Goal: Complete application form: Complete application form

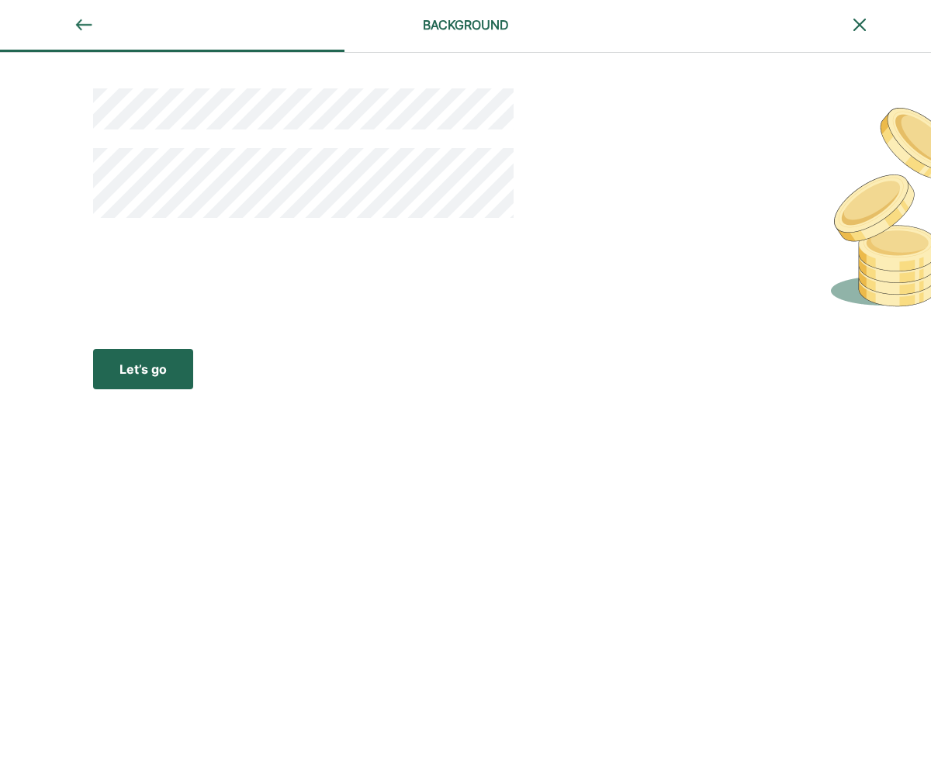
click at [140, 382] on button "Let’s go Save Let’s go" at bounding box center [143, 369] width 100 height 40
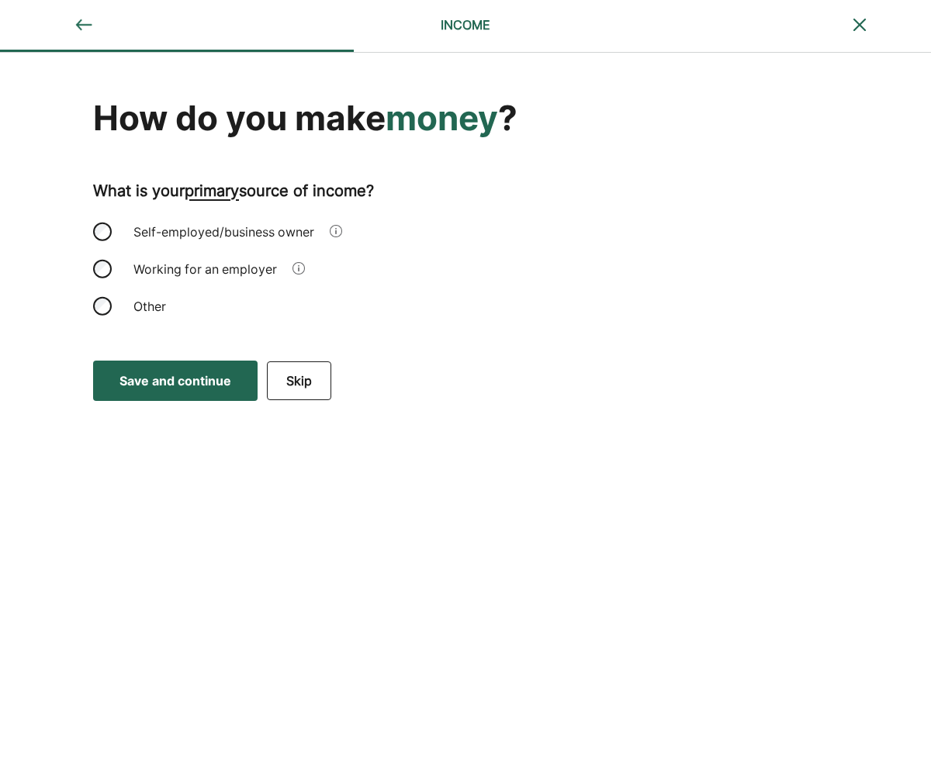
click at [170, 235] on div "Self-employed/business owner" at bounding box center [223, 231] width 199 height 37
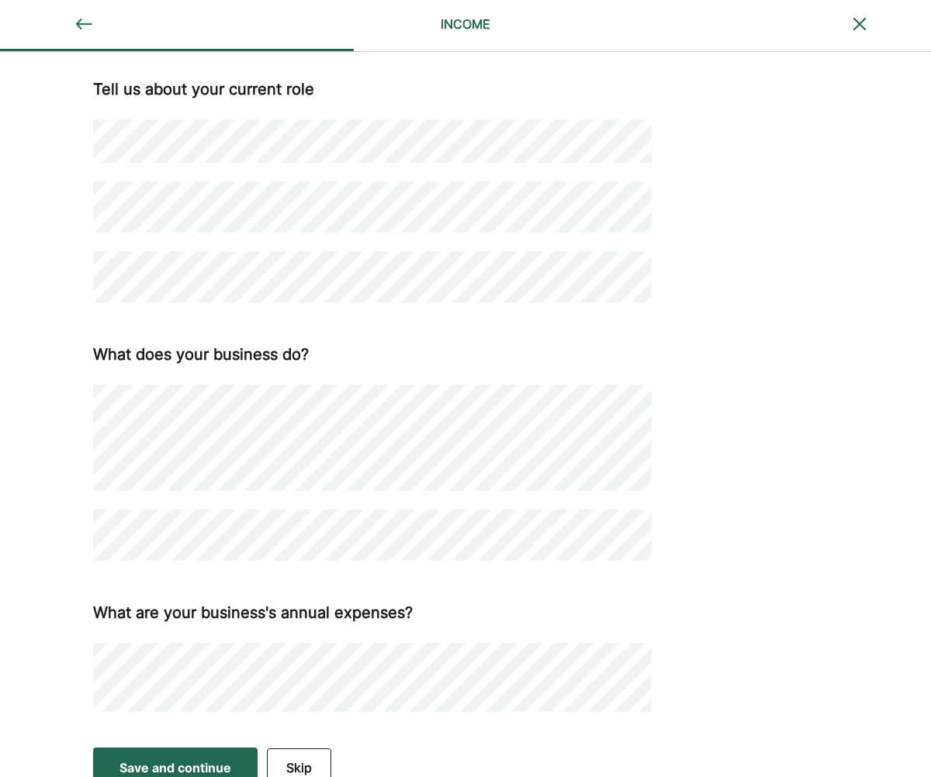
scroll to position [307, 0]
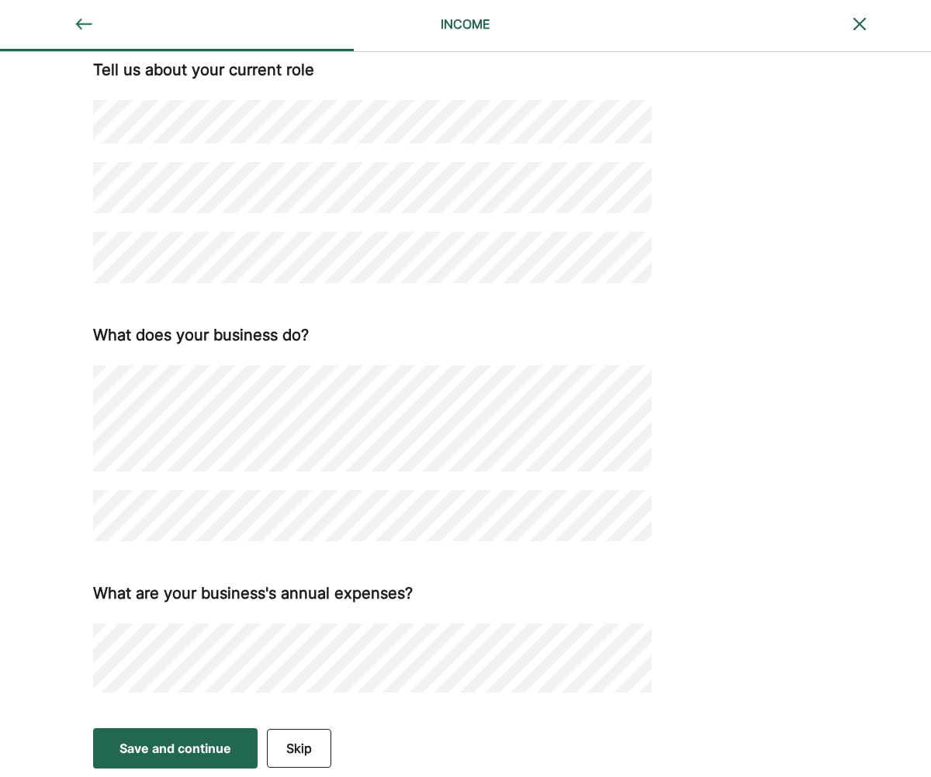
click at [243, 749] on button "Save and continue Save Save and continue" at bounding box center [175, 749] width 164 height 40
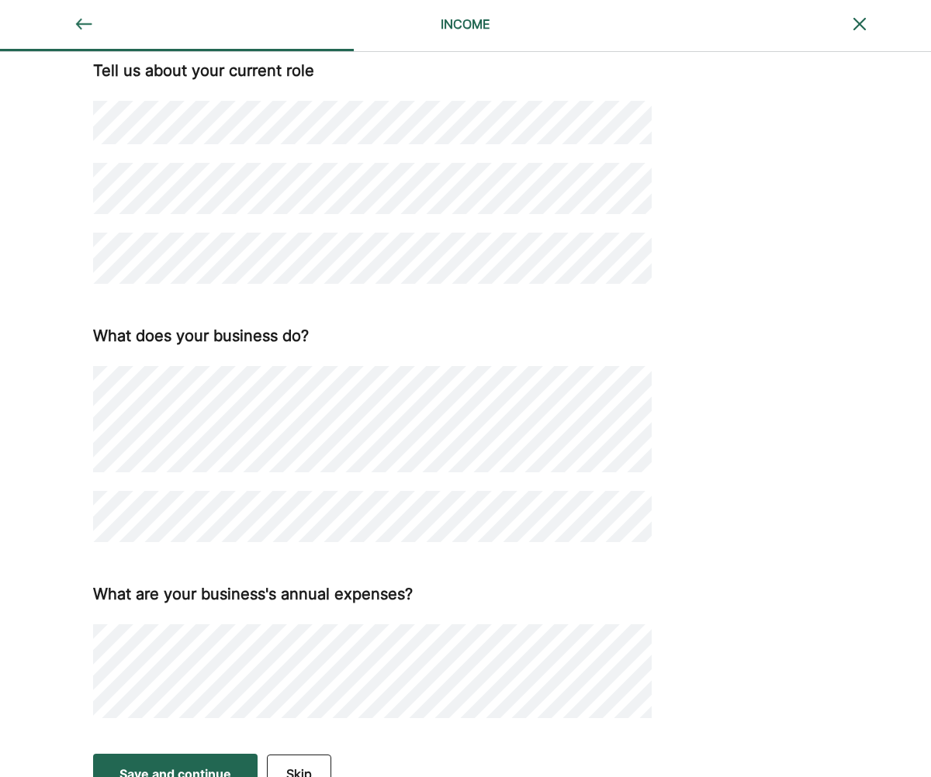
scroll to position [341, 0]
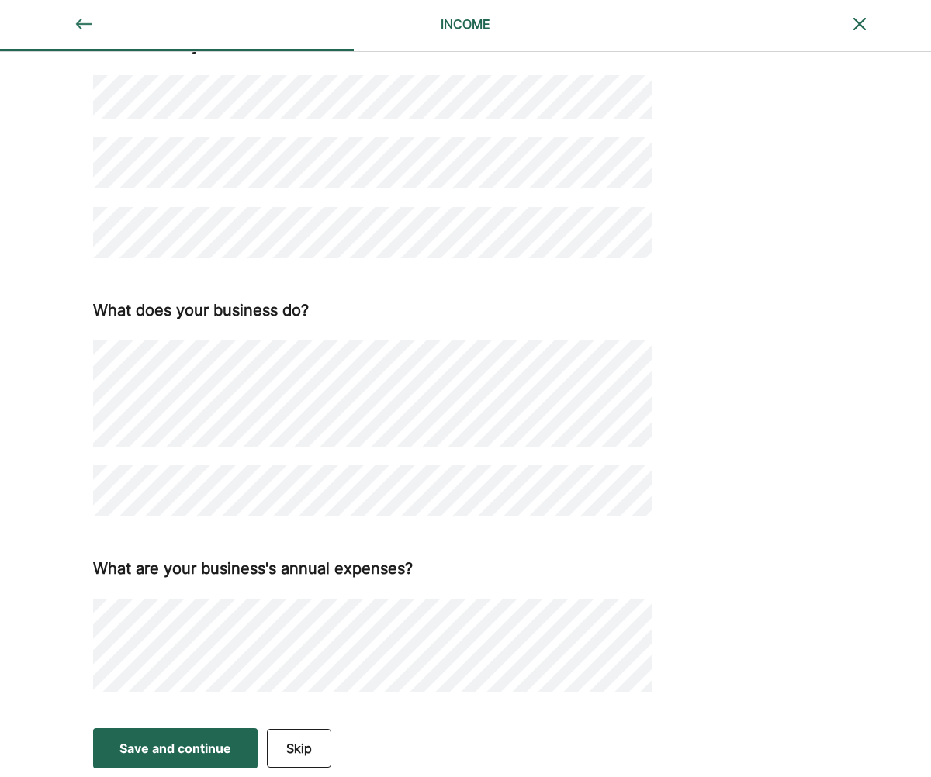
click at [313, 743] on button "Skip" at bounding box center [299, 748] width 64 height 39
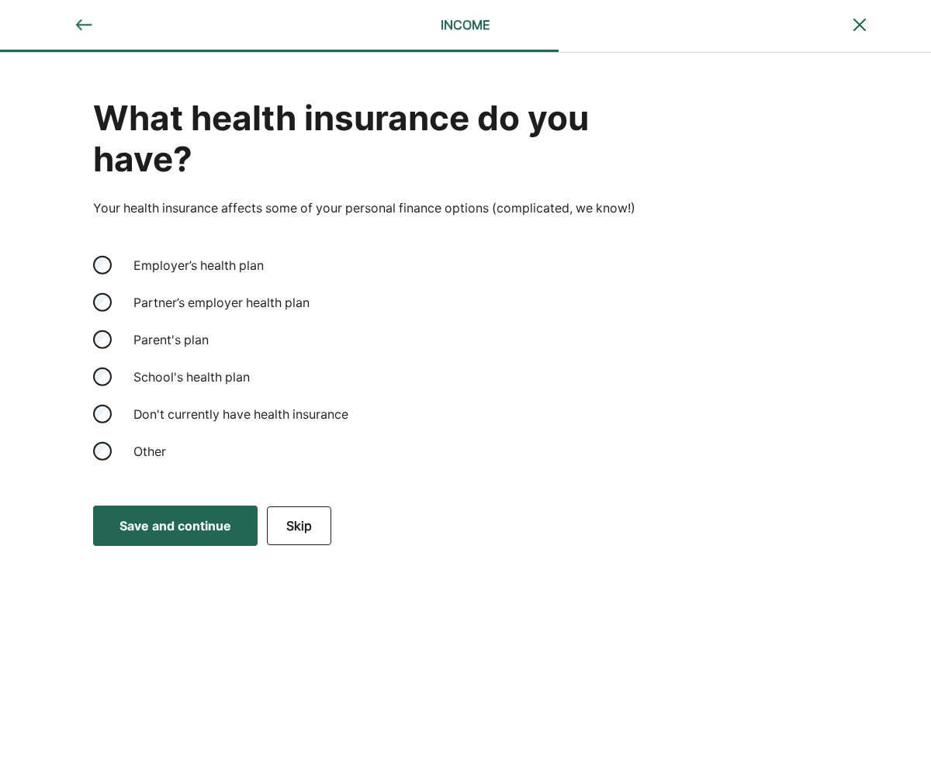
scroll to position [0, 0]
click at [205, 301] on div "Partner’s employer health plan" at bounding box center [221, 302] width 195 height 37
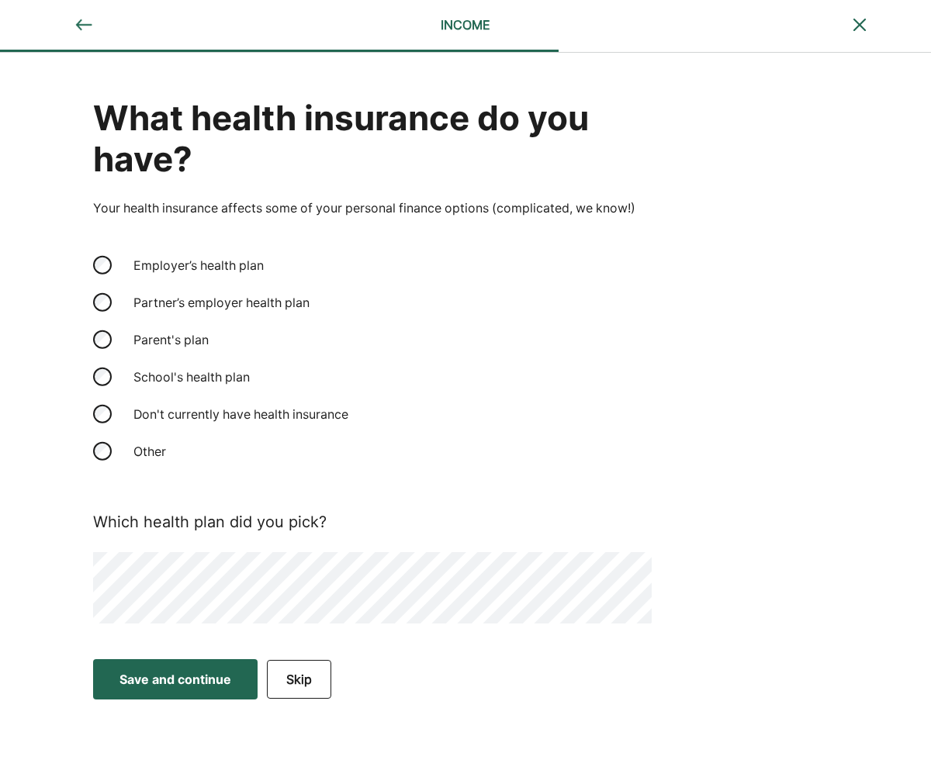
click at [189, 671] on div "Save and continue" at bounding box center [175, 679] width 112 height 19
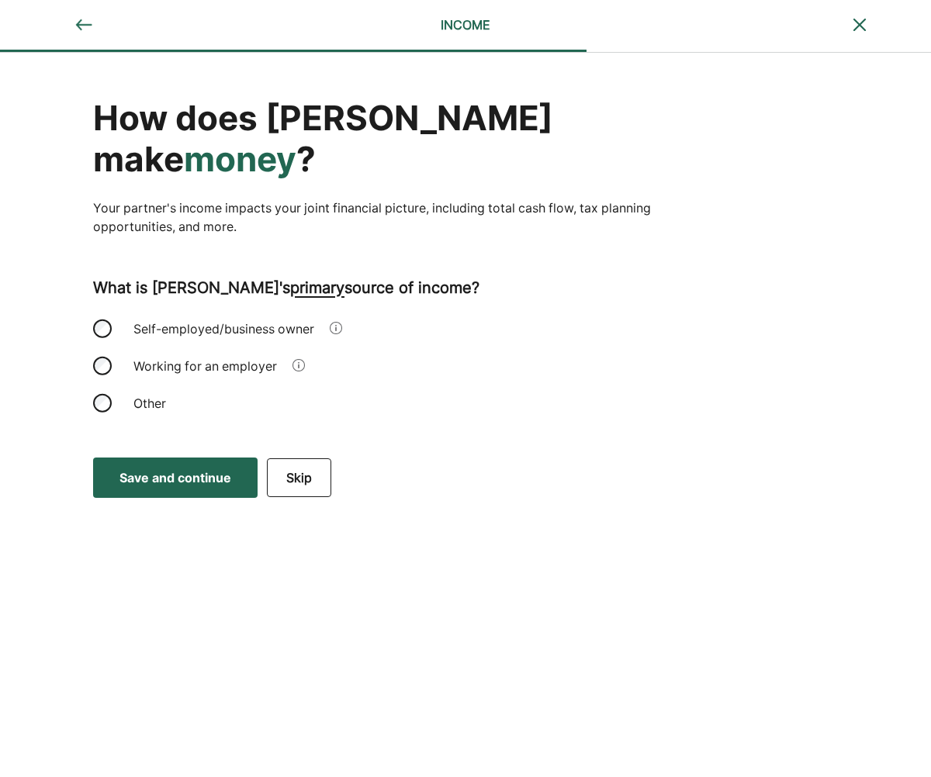
click at [182, 368] on div "Working for an employer" at bounding box center [205, 366] width 162 height 37
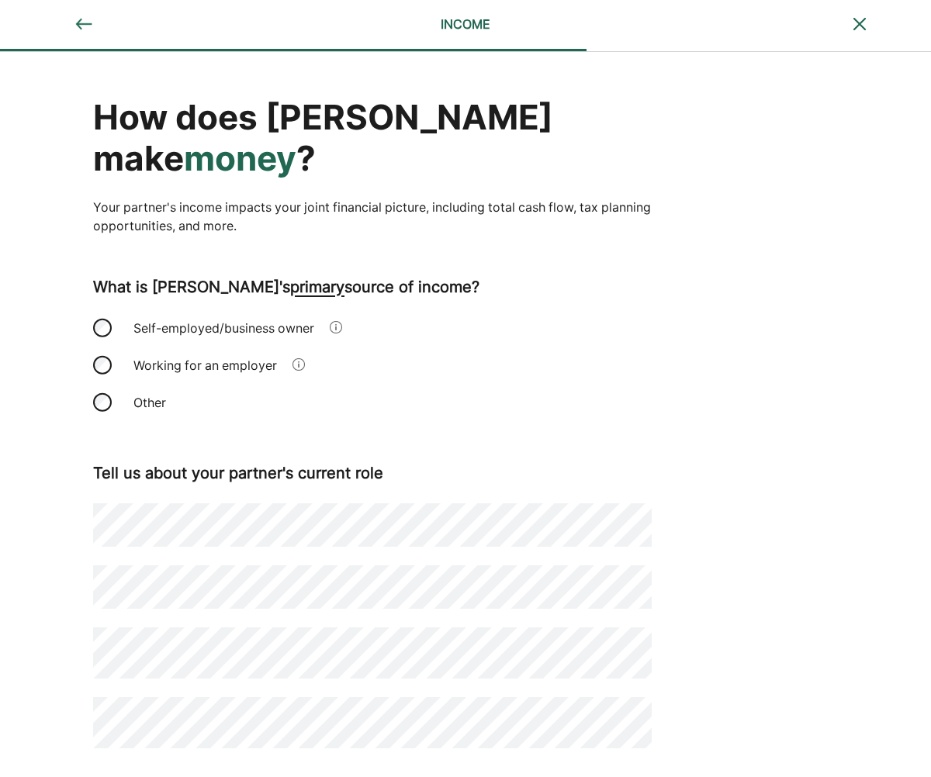
scroll to position [56, 0]
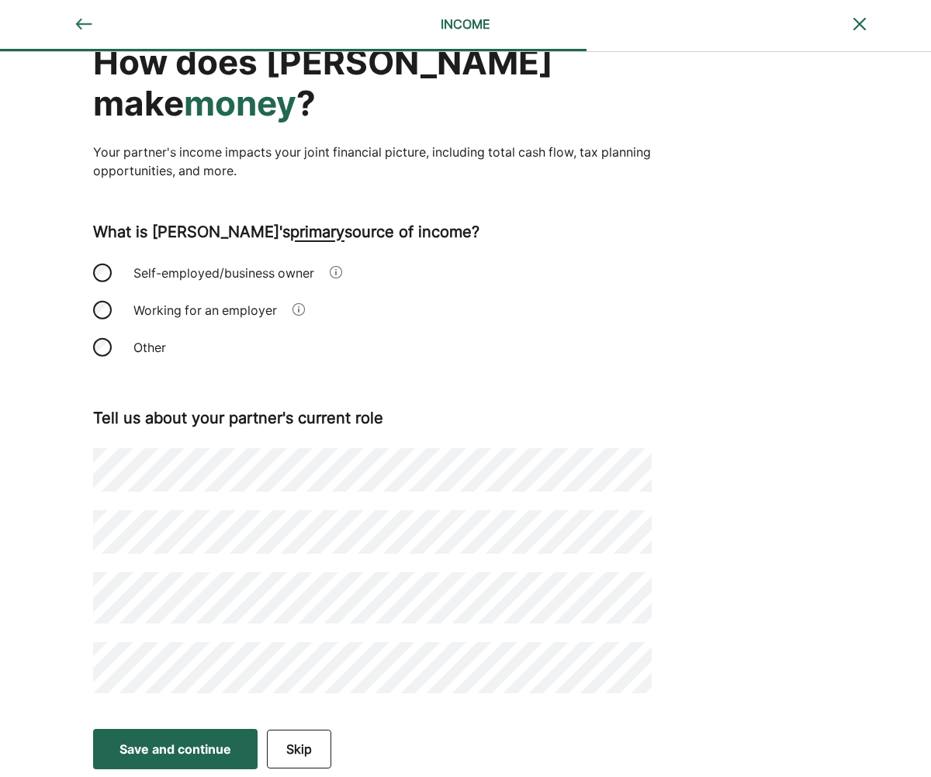
drag, startPoint x: 160, startPoint y: 749, endPoint x: 159, endPoint y: 680, distance: 69.8
click at [159, 749] on div "Save and continue" at bounding box center [175, 749] width 112 height 19
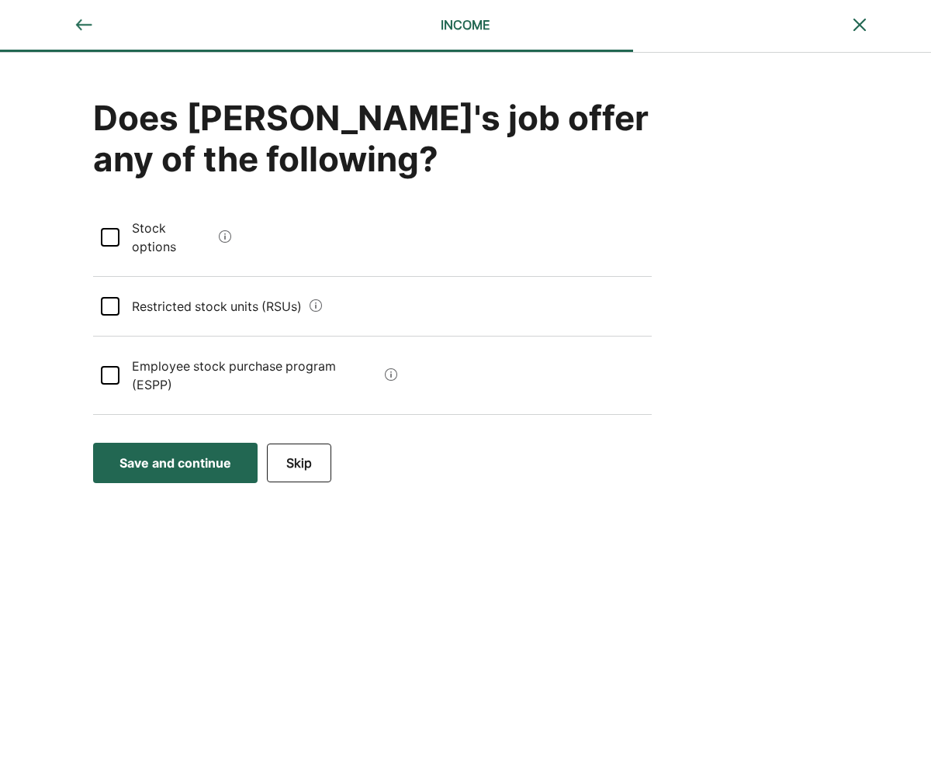
click at [211, 454] on div "Save and continue" at bounding box center [175, 463] width 112 height 19
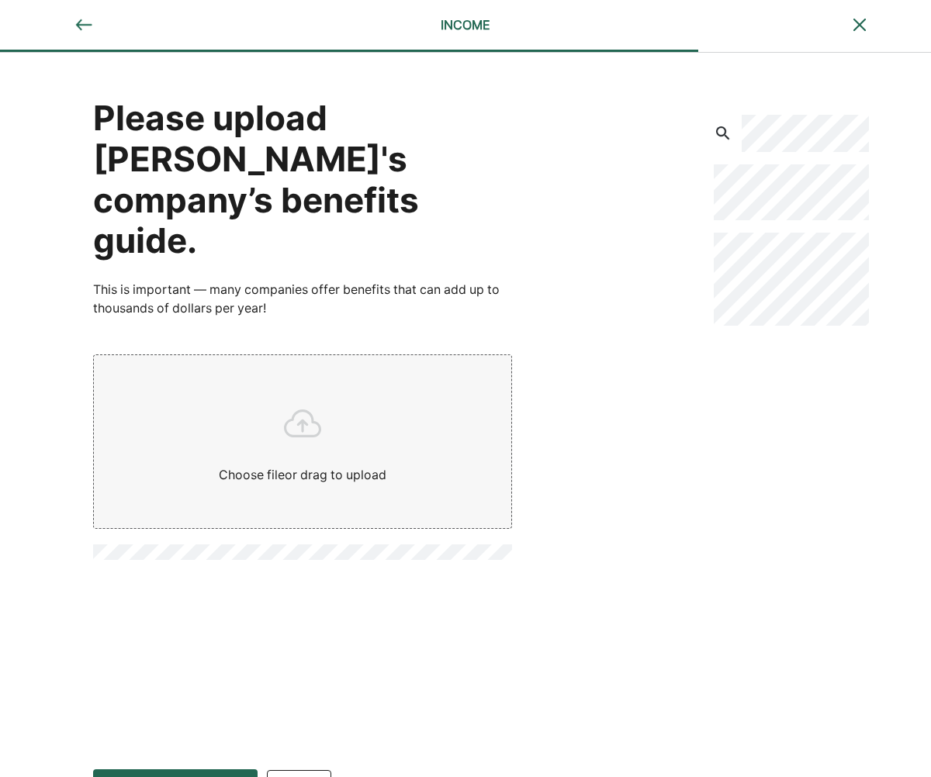
scroll to position [41, 0]
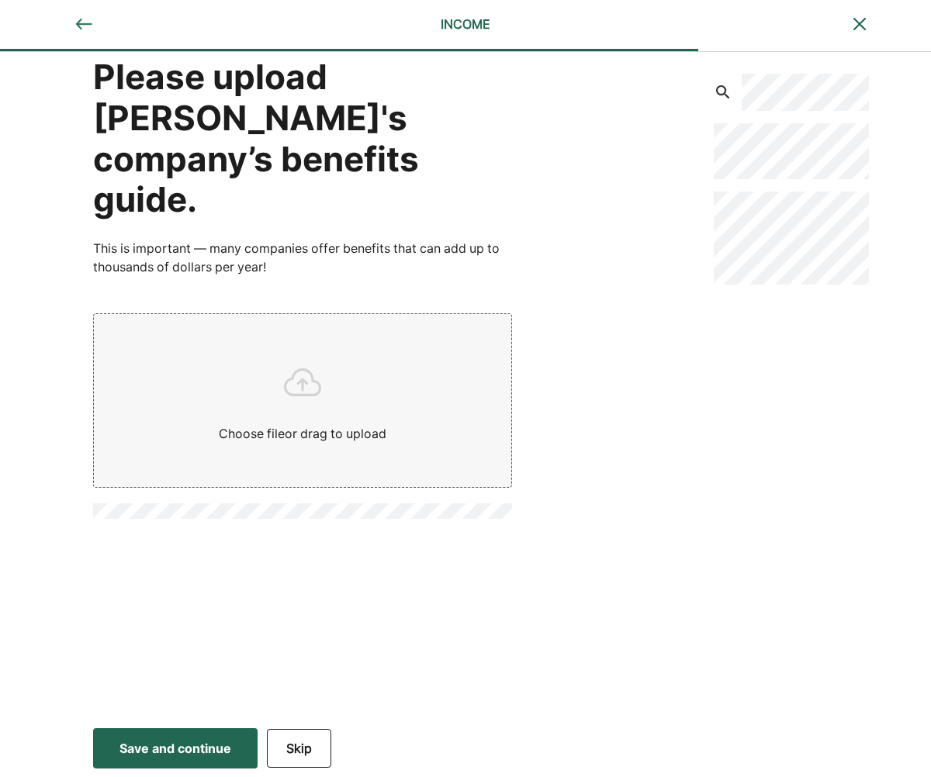
click at [293, 751] on button "Skip" at bounding box center [299, 748] width 64 height 39
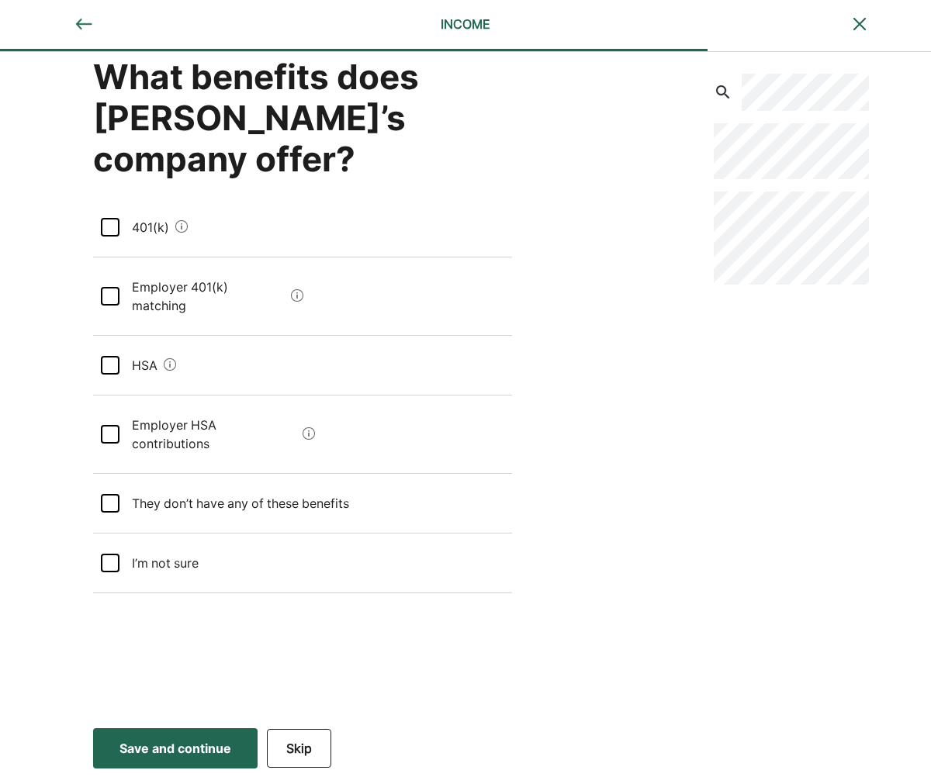
click at [125, 227] on div "401(k)" at bounding box center [144, 227] width 50 height 43
click at [208, 293] on matching "Employer 401(k) matching" at bounding box center [201, 296] width 165 height 62
drag, startPoint x: 125, startPoint y: 341, endPoint x: 154, endPoint y: 348, distance: 30.3
click at [125, 344] on div "HSA" at bounding box center [138, 365] width 38 height 43
click at [182, 746] on div "Save and continue" at bounding box center [175, 748] width 112 height 19
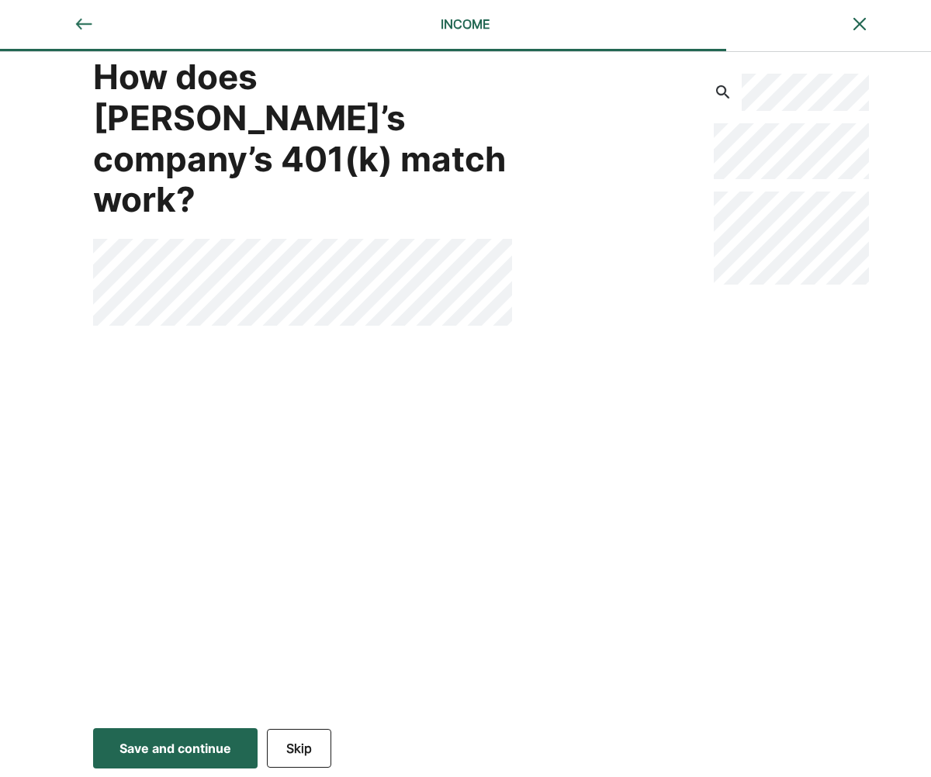
click at [310, 754] on button "Skip" at bounding box center [299, 748] width 64 height 39
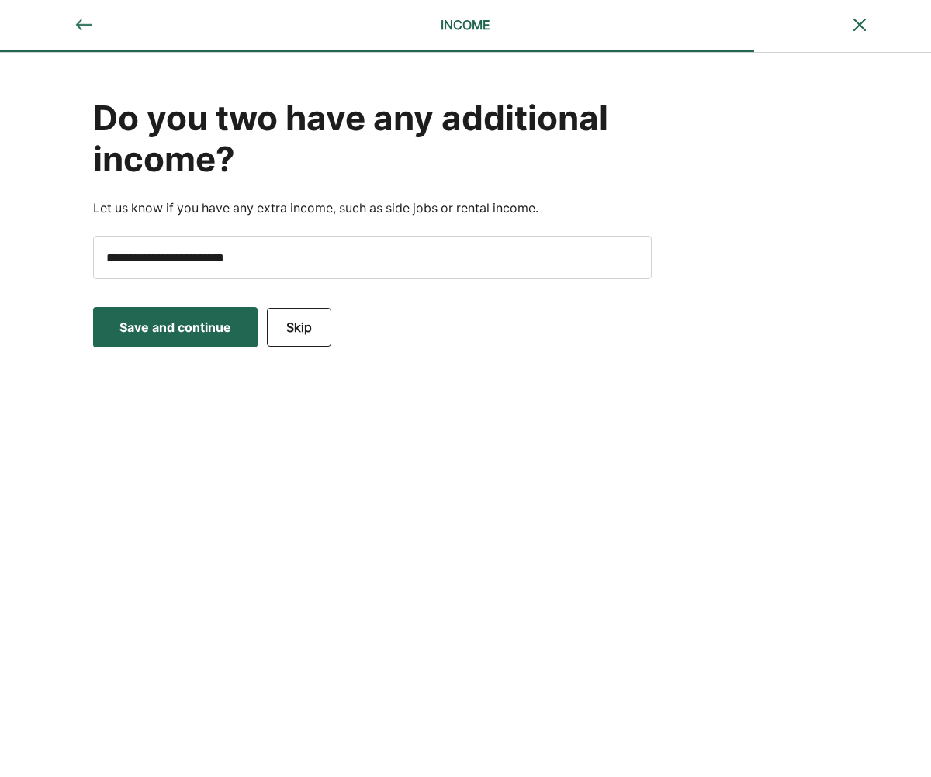
scroll to position [0, 0]
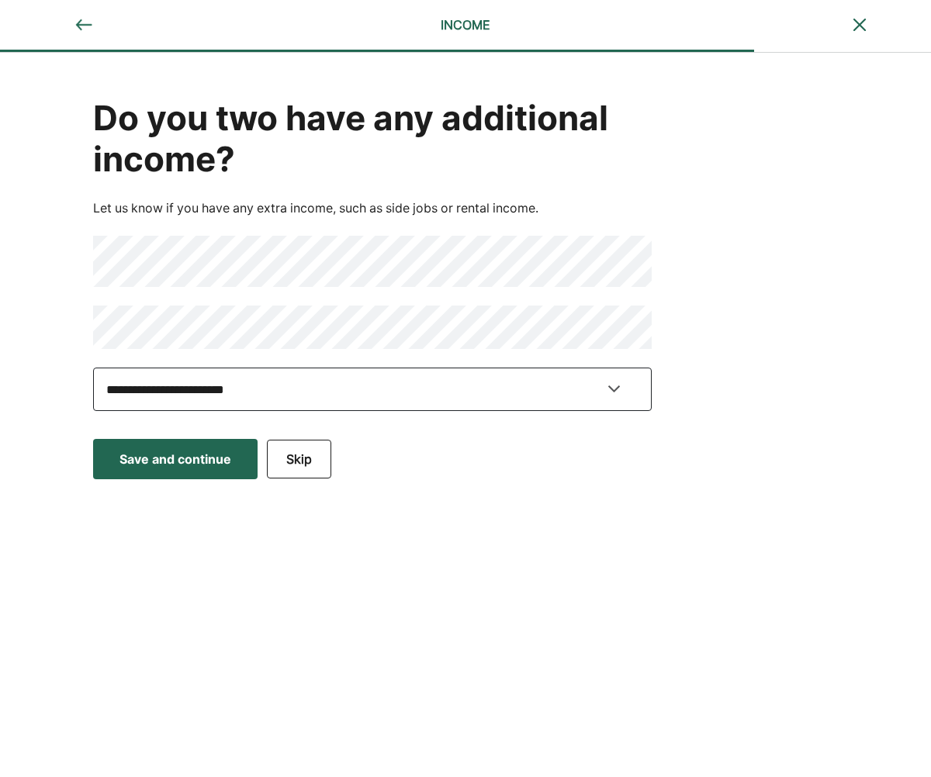
click at [213, 386] on select "**********" at bounding box center [372, 389] width 559 height 43
select select "**********"
click at [93, 368] on select "**********" at bounding box center [372, 389] width 559 height 43
click at [195, 466] on div "Save and continue" at bounding box center [175, 459] width 112 height 19
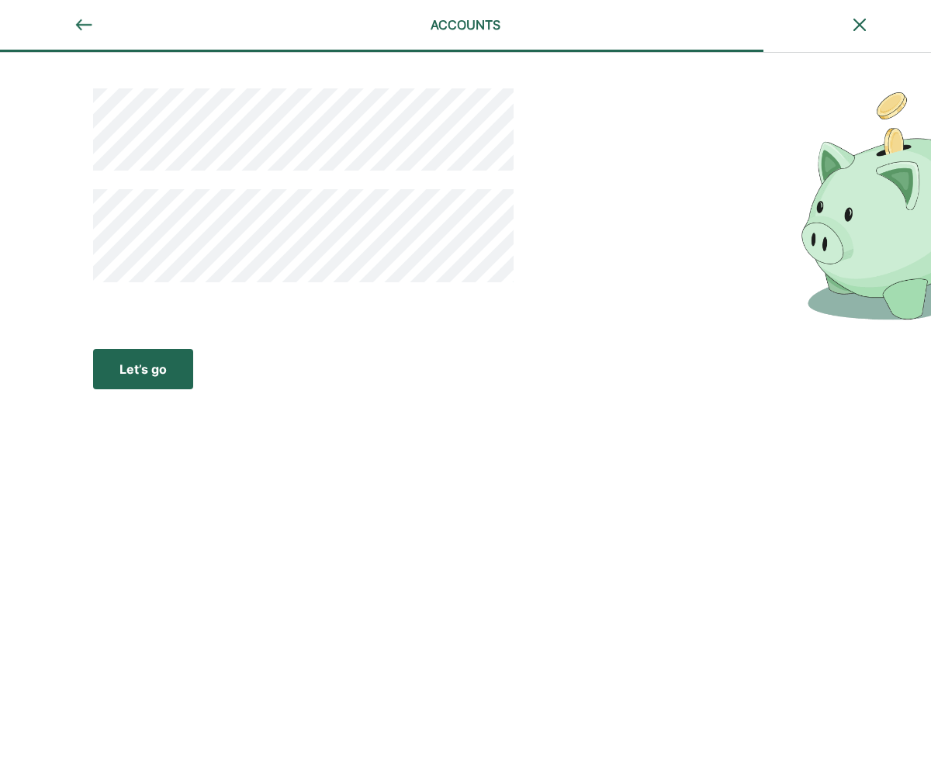
click at [164, 374] on div "Let’s go" at bounding box center [142, 369] width 47 height 19
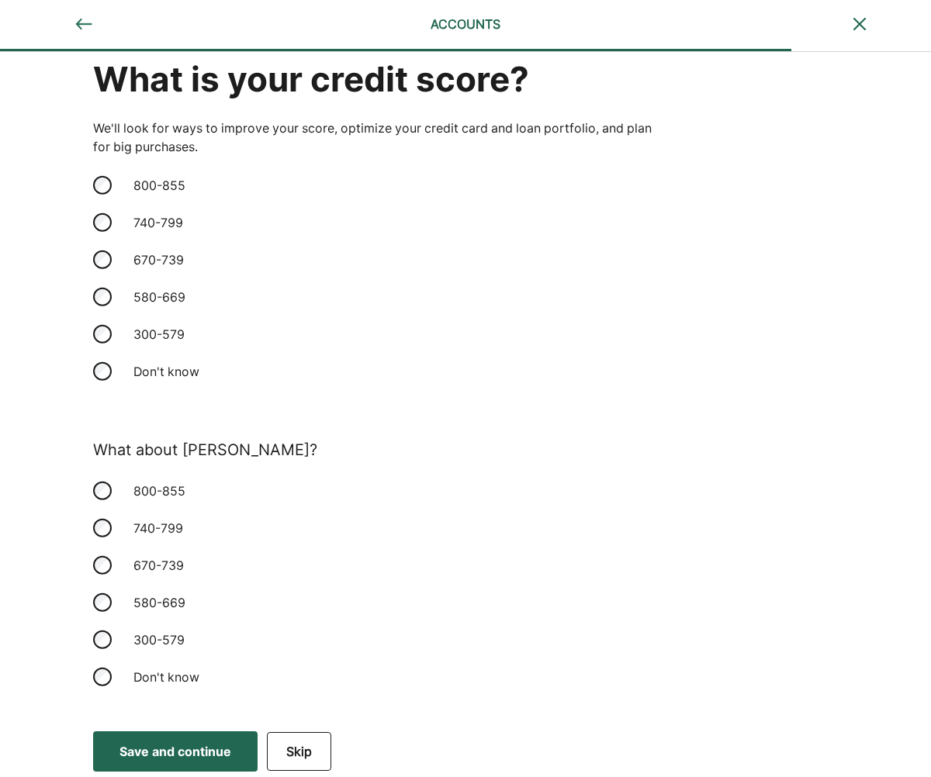
scroll to position [42, 0]
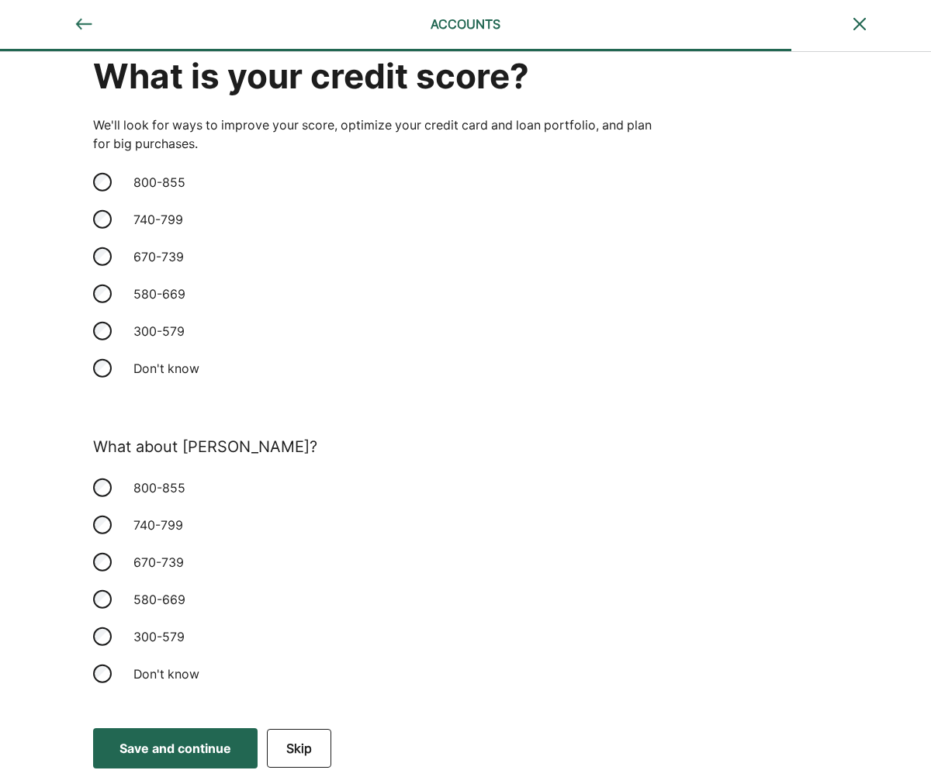
drag, startPoint x: 158, startPoint y: 220, endPoint x: 170, endPoint y: 216, distance: 12.8
click at [158, 220] on div "740-799" at bounding box center [201, 219] width 155 height 37
click at [171, 521] on div "740-799" at bounding box center [201, 525] width 155 height 37
drag, startPoint x: 203, startPoint y: 749, endPoint x: 206, endPoint y: 690, distance: 59.8
click at [203, 749] on div "Save and continue" at bounding box center [175, 748] width 112 height 19
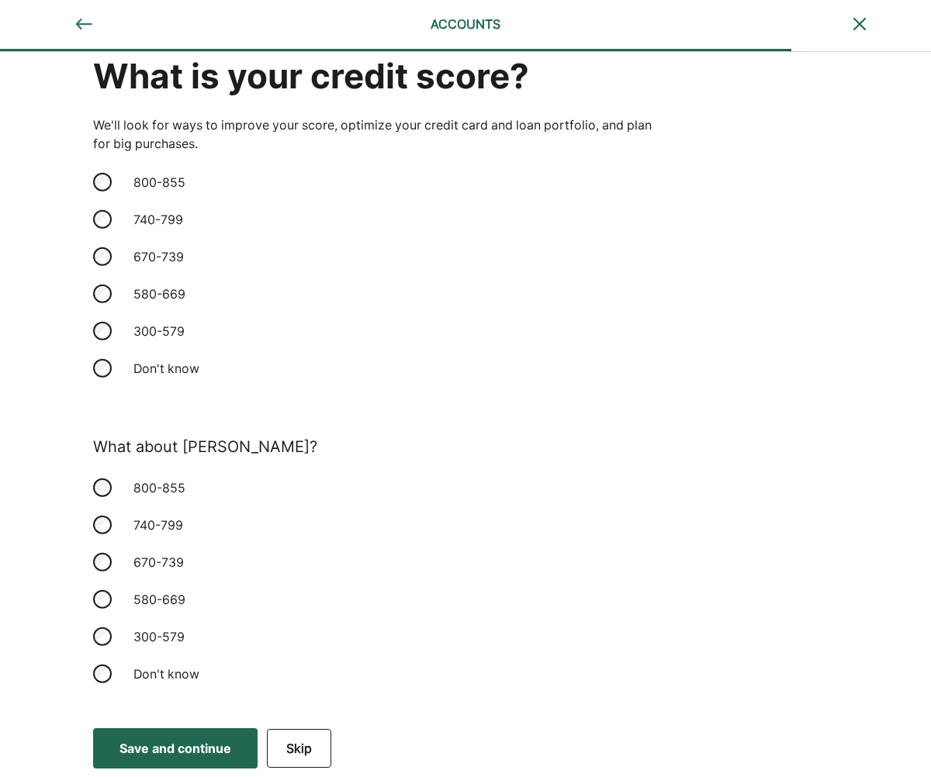
scroll to position [0, 0]
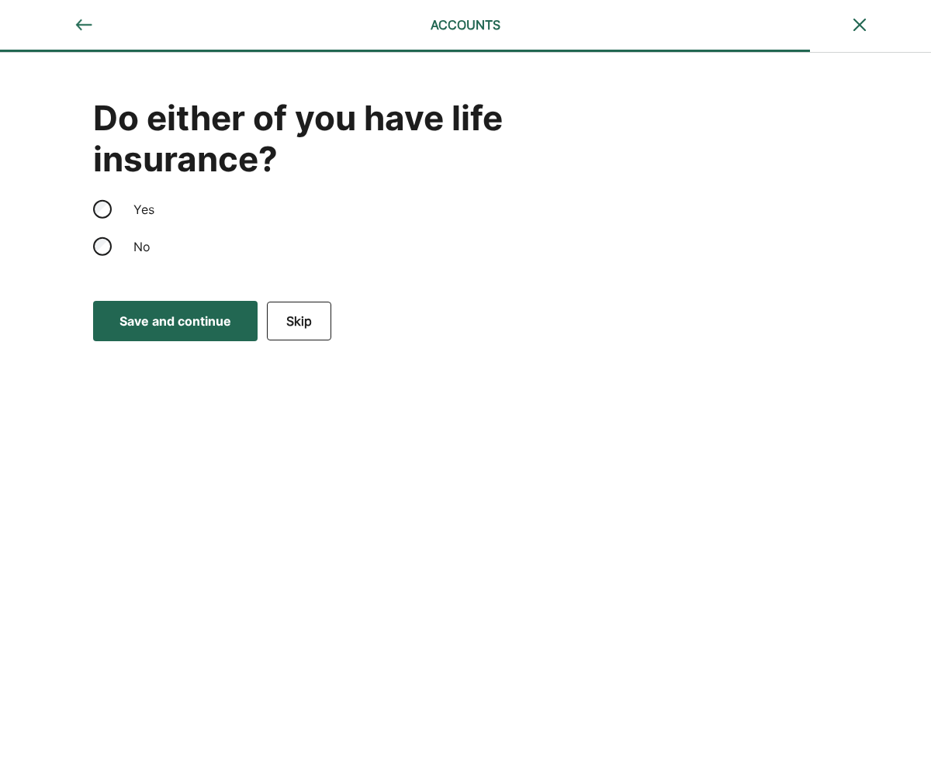
drag, startPoint x: 133, startPoint y: 249, endPoint x: 168, endPoint y: 277, distance: 45.3
click at [133, 249] on div "No" at bounding box center [201, 246] width 155 height 37
click at [203, 327] on div "Save and continue" at bounding box center [175, 321] width 112 height 19
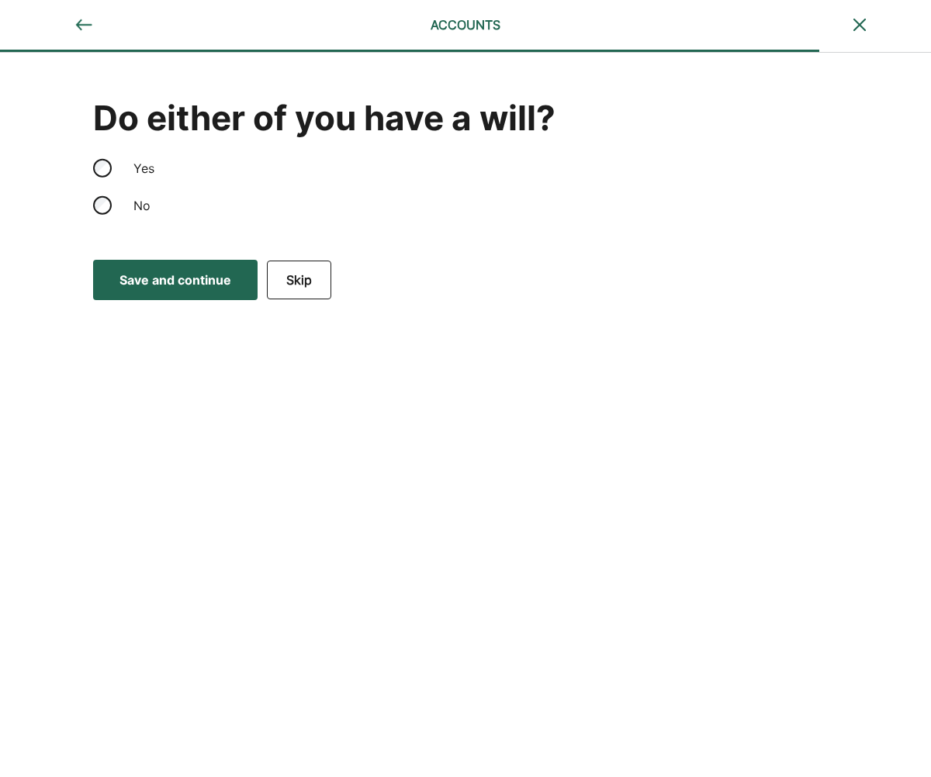
click at [212, 296] on button "Save and continue Save Save and continue" at bounding box center [175, 280] width 164 height 40
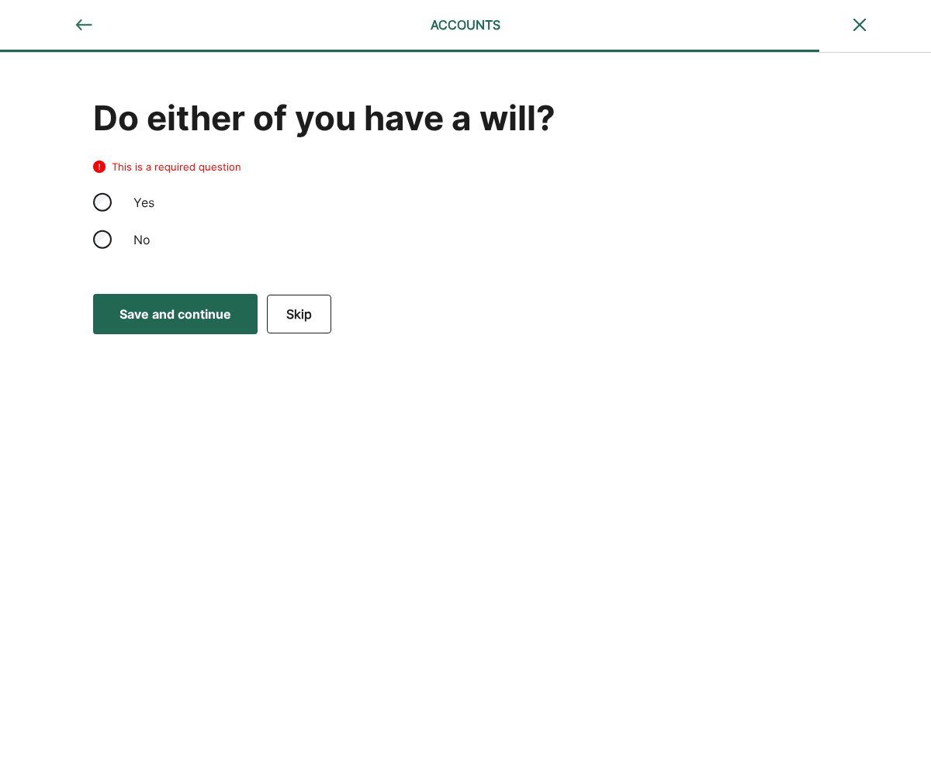
click at [113, 244] on div "No" at bounding box center [372, 239] width 559 height 37
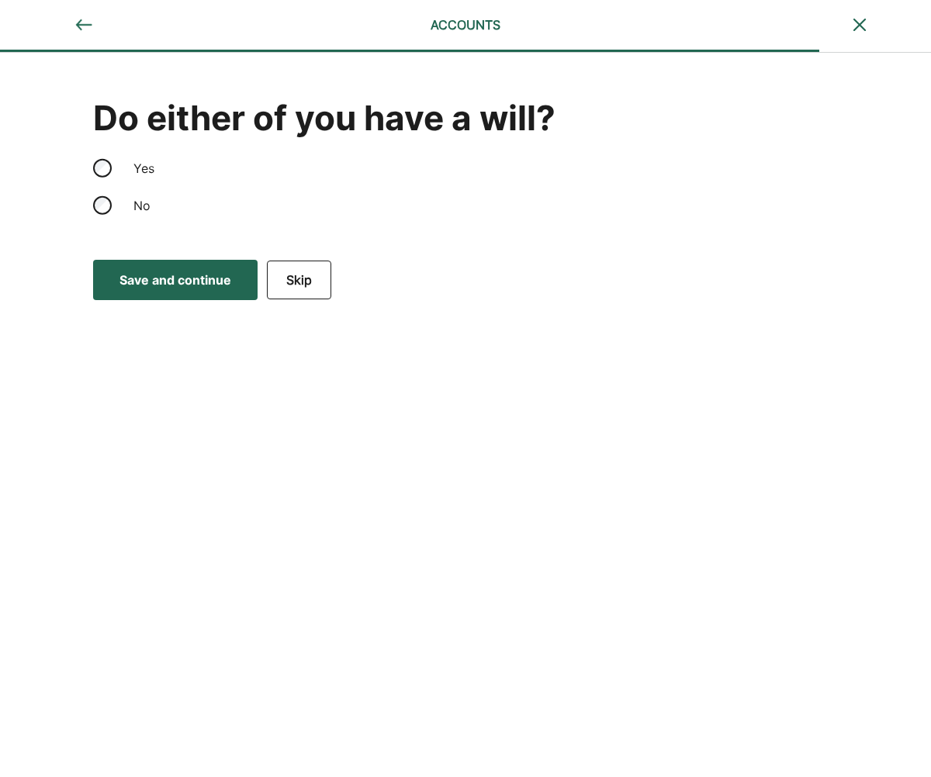
click at [168, 264] on button "Save and continue Save Save and continue" at bounding box center [175, 280] width 164 height 40
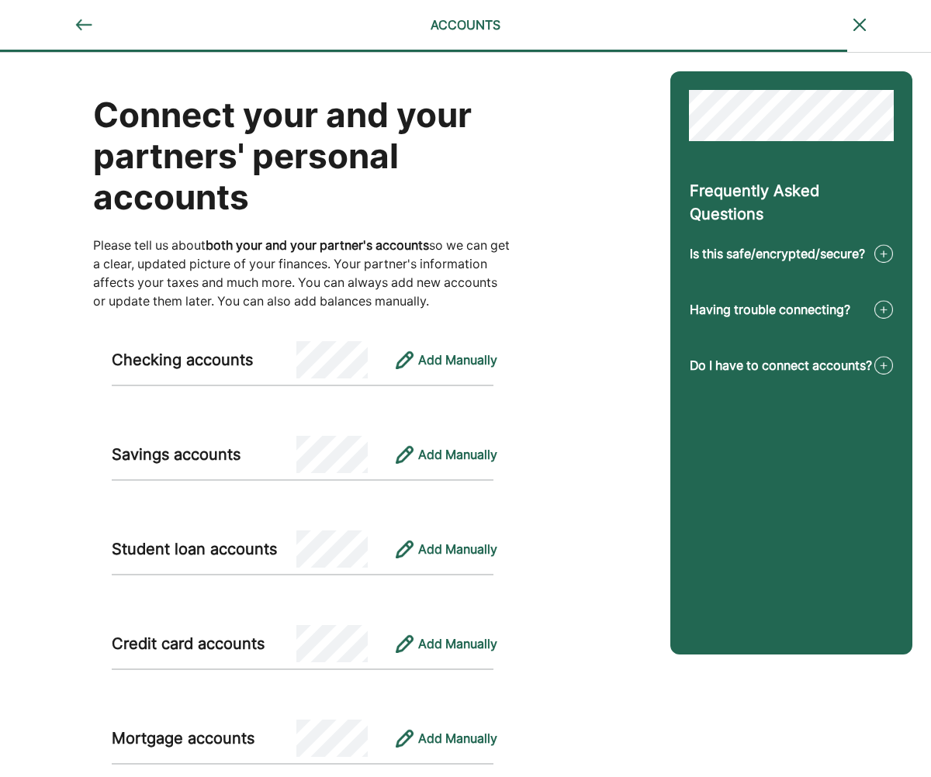
scroll to position [584, 0]
